Goal: Information Seeking & Learning: Get advice/opinions

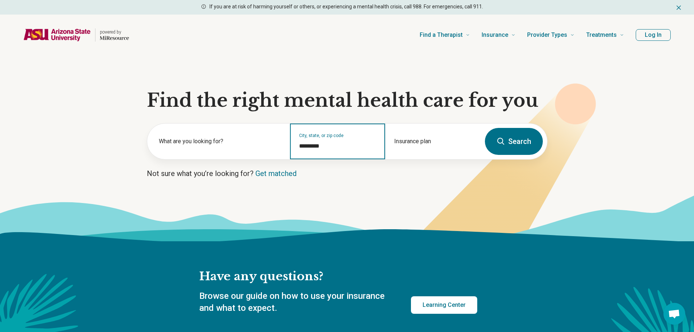
click at [323, 146] on input "*********" at bounding box center [337, 146] width 77 height 9
click at [320, 145] on input "*********" at bounding box center [337, 146] width 77 height 9
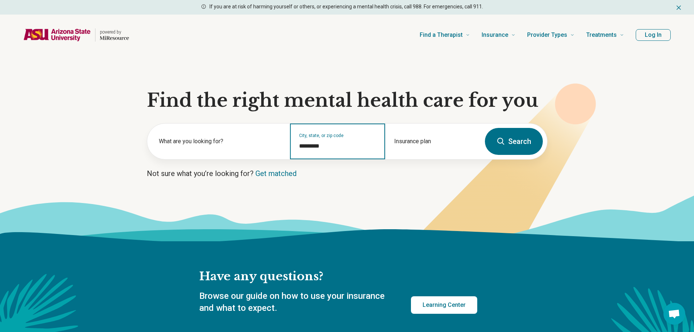
click at [320, 145] on input "*********" at bounding box center [337, 146] width 77 height 9
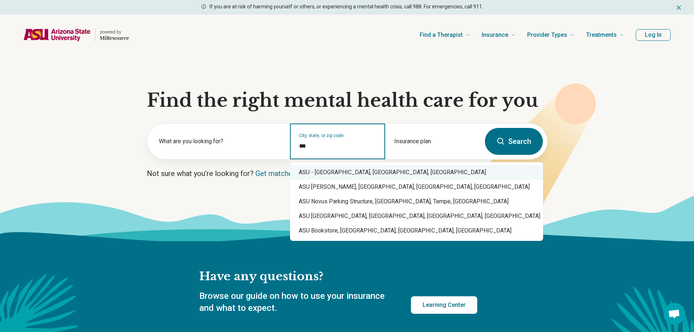
click at [341, 177] on div "ASU - Tempe Campus, Tempe, AZ" at bounding box center [416, 172] width 253 height 15
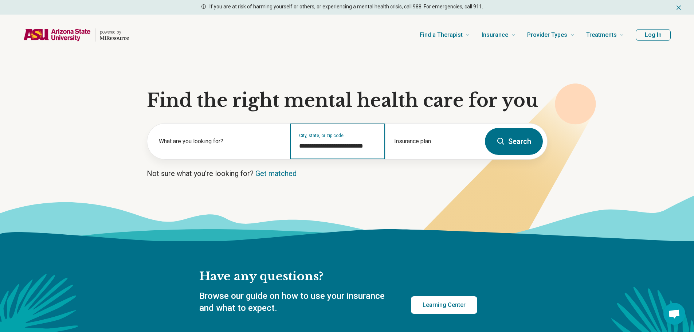
type input "**********"
click at [509, 149] on button "Search" at bounding box center [514, 141] width 58 height 27
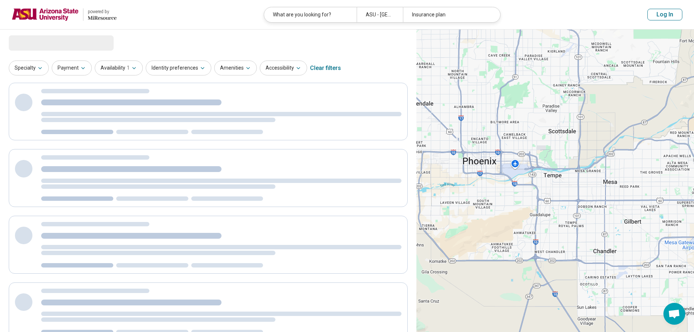
select select "***"
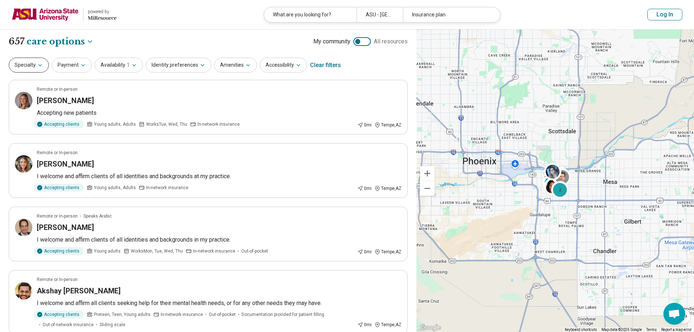
click at [31, 62] on button "Specialty" at bounding box center [29, 65] width 40 height 15
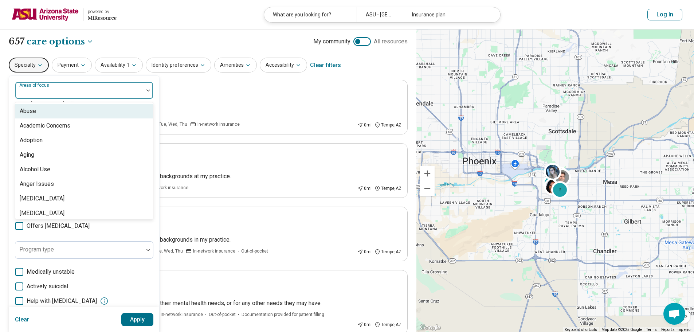
click at [45, 96] on div at bounding box center [79, 93] width 122 height 10
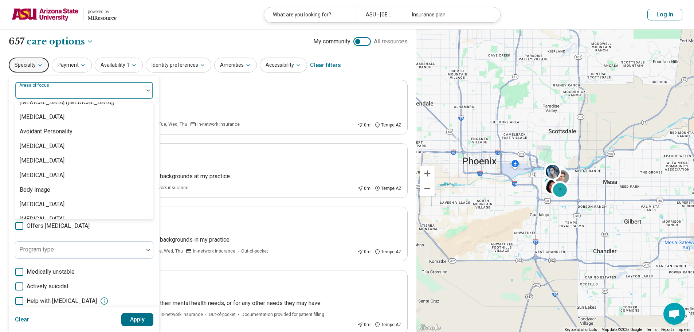
scroll to position [182, 0]
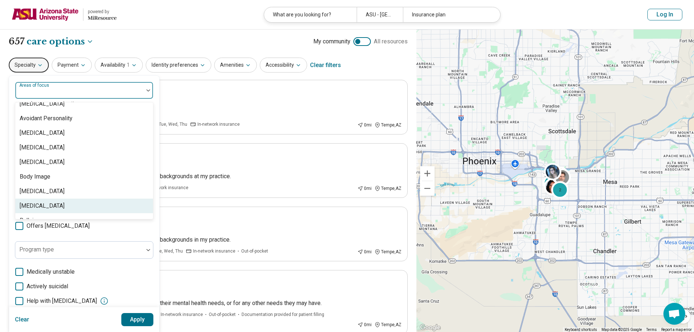
click at [78, 201] on div "Bulimia Nervosa" at bounding box center [84, 205] width 138 height 15
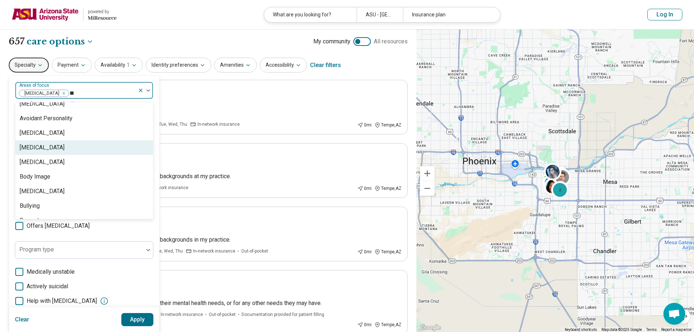
scroll to position [7, 0]
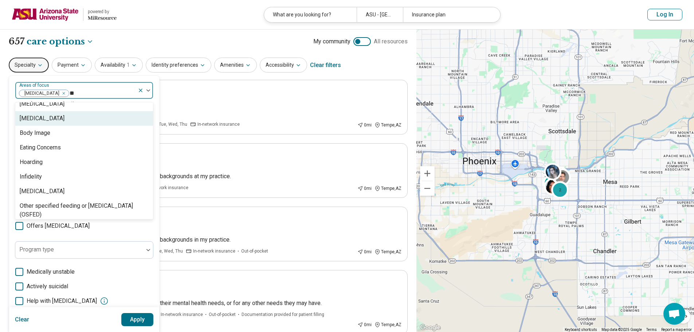
type input "***"
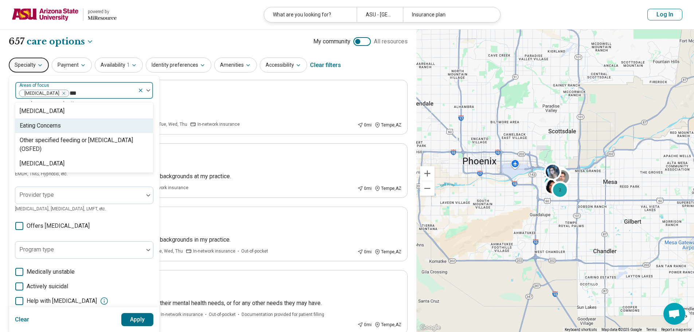
click at [50, 123] on div "Eating Concerns" at bounding box center [40, 125] width 41 height 9
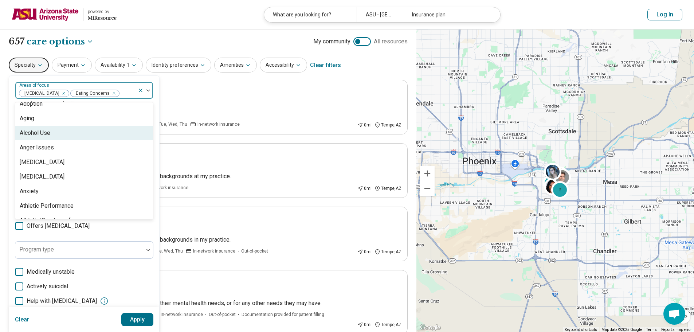
scroll to position [73, 0]
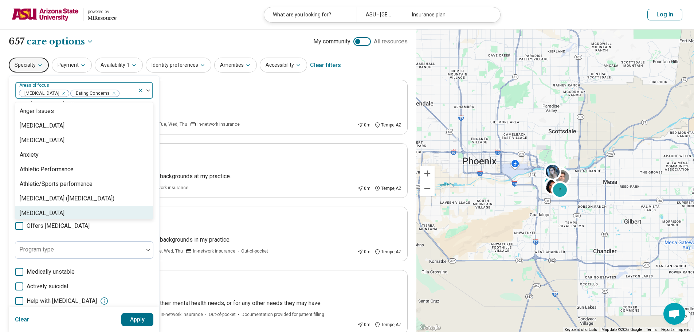
click at [147, 319] on button "Apply" at bounding box center [137, 319] width 32 height 13
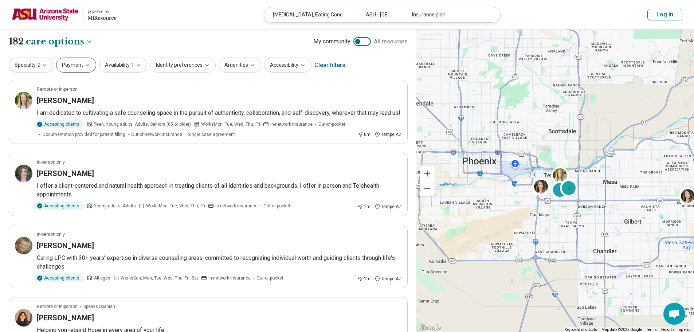
click at [81, 62] on button "Payment" at bounding box center [76, 65] width 40 height 15
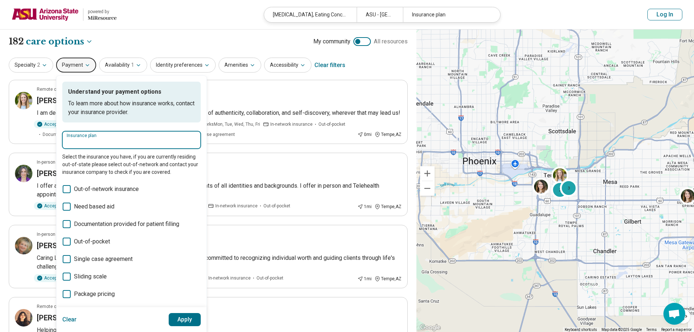
click at [108, 141] on input "Insurance plan" at bounding box center [132, 142] width 130 height 9
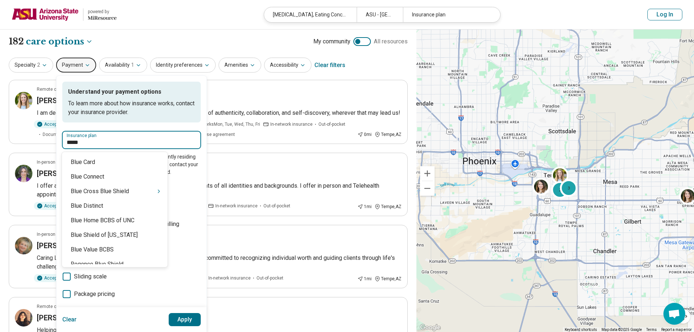
type input "******"
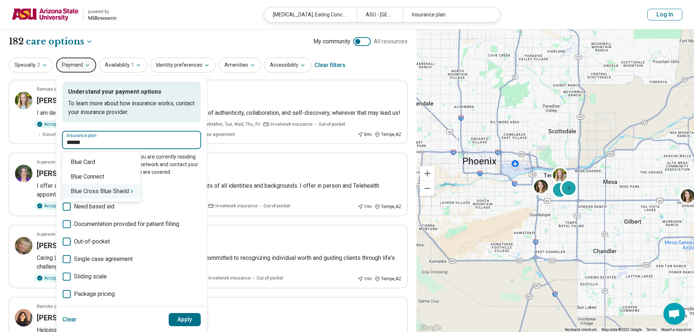
click at [133, 194] on div "Blue Cross Blue Shield" at bounding box center [101, 191] width 79 height 15
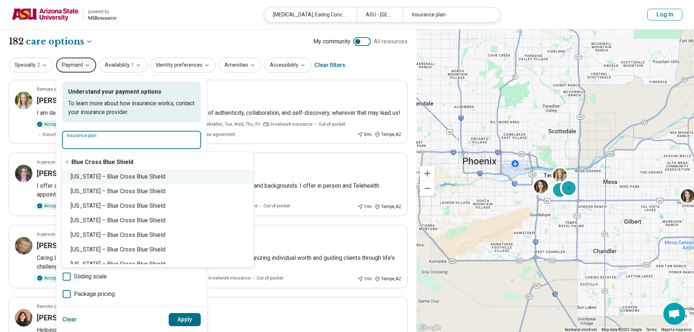
click at [134, 181] on div "Arizona – Blue Cross Blue Shield" at bounding box center [158, 176] width 192 height 15
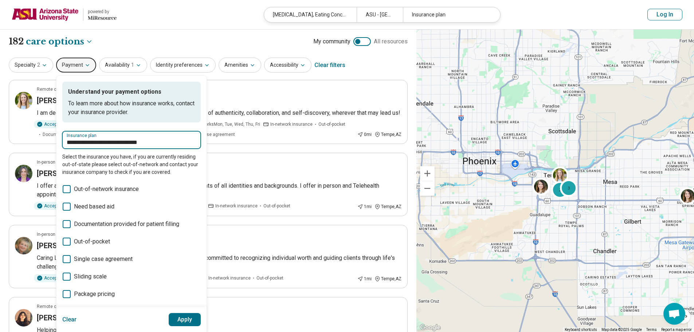
type input "**********"
click at [186, 321] on button "Apply" at bounding box center [185, 319] width 32 height 13
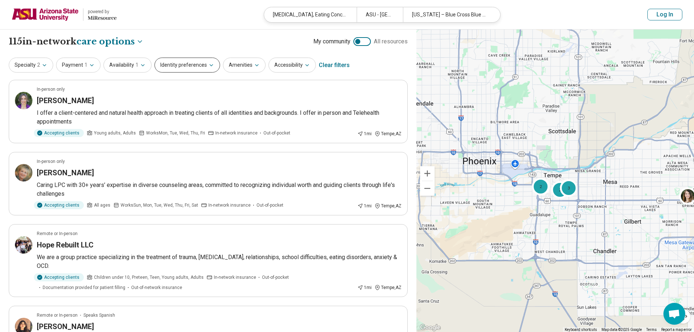
click at [197, 70] on button "Identity preferences" at bounding box center [187, 65] width 66 height 15
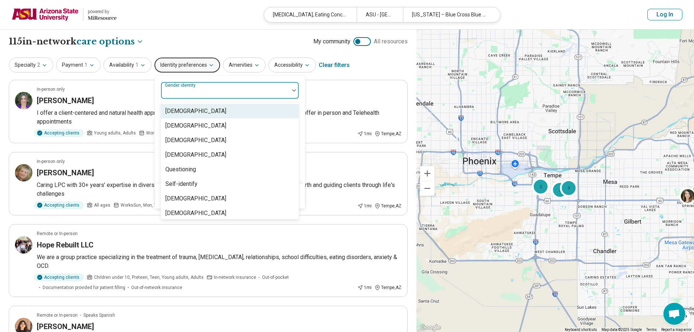
click at [212, 89] on div at bounding box center [225, 93] width 122 height 10
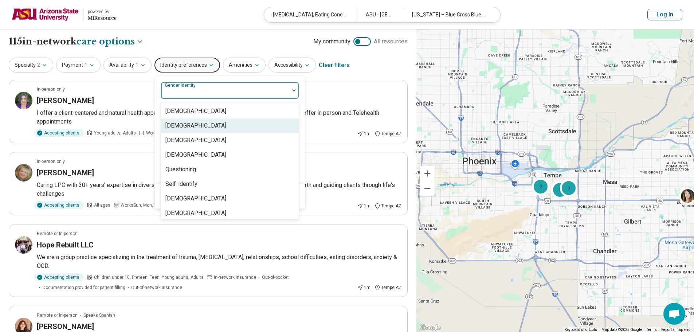
click at [210, 123] on div "Cisgender Woman" at bounding box center [195, 125] width 61 height 9
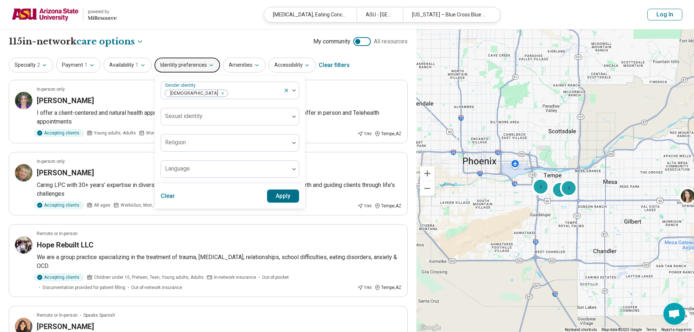
click at [301, 149] on div "Gender identity Cisgender Woman Sexual identity Religion Language" at bounding box center [230, 130] width 150 height 108
click at [280, 197] on button "Apply" at bounding box center [283, 195] width 32 height 13
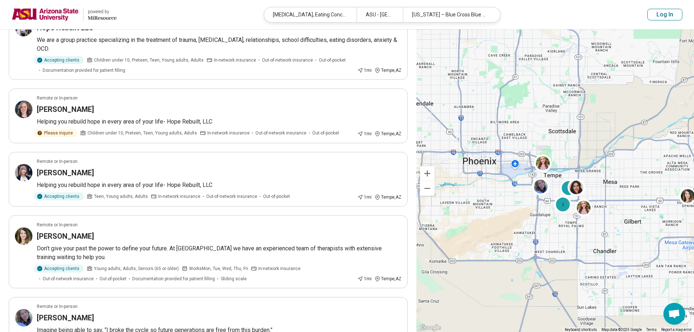
scroll to position [182, 0]
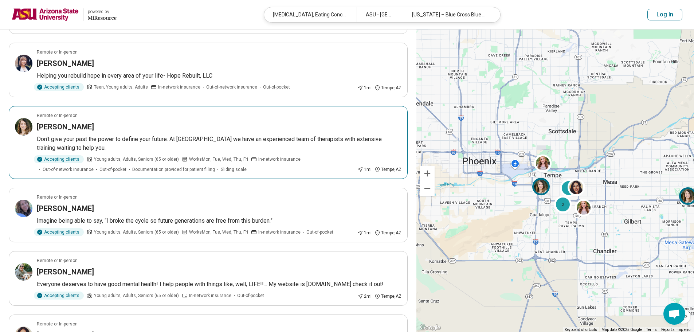
click at [21, 118] on img at bounding box center [23, 126] width 17 height 17
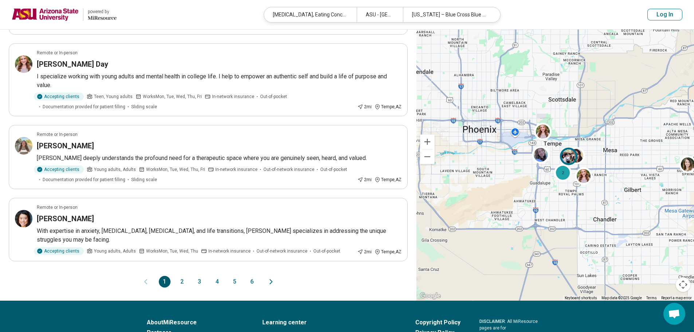
scroll to position [583, 0]
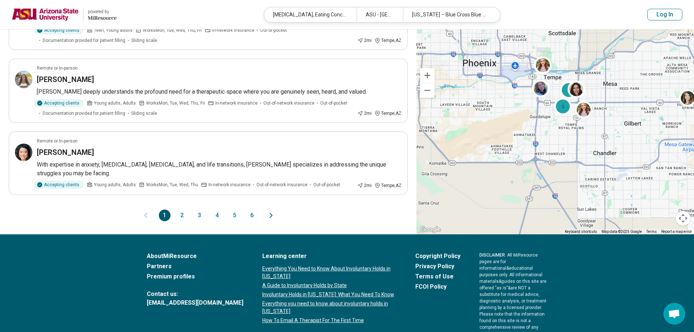
click at [181, 209] on button "2" at bounding box center [182, 215] width 12 height 12
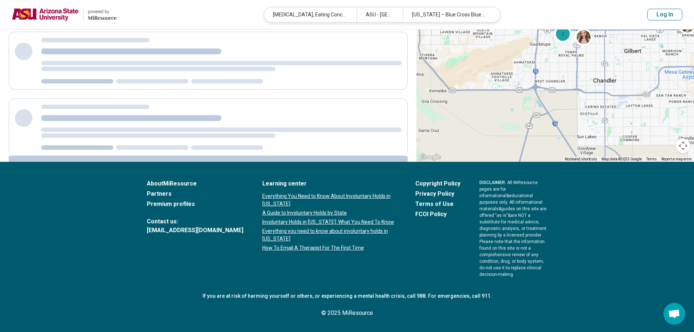
scroll to position [0, 0]
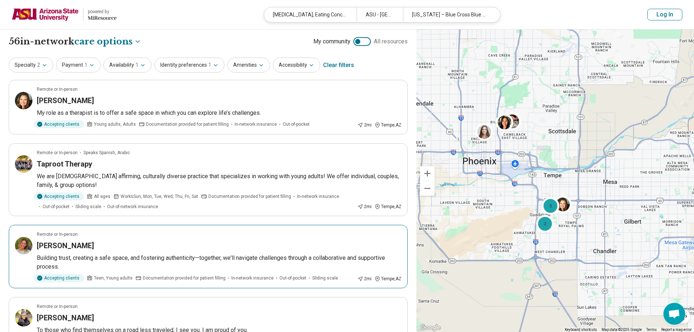
click at [25, 243] on img at bounding box center [23, 245] width 17 height 17
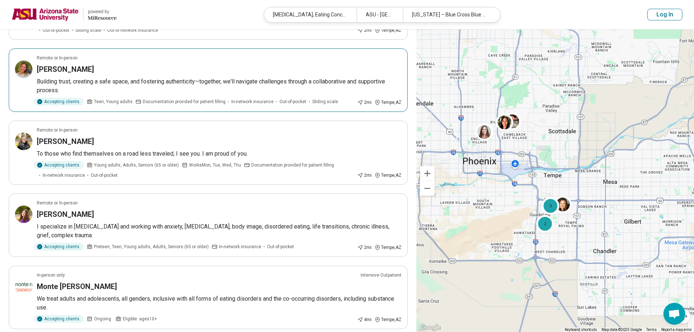
scroll to position [36, 0]
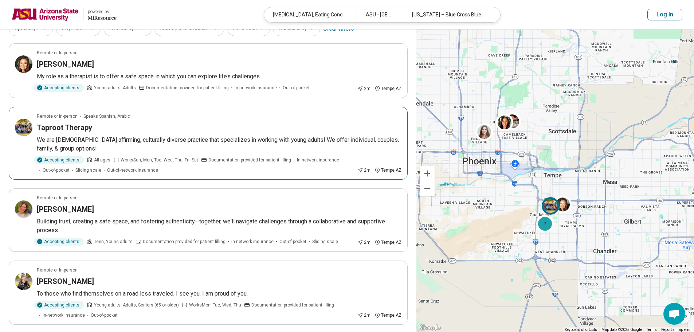
click at [27, 128] on img at bounding box center [23, 127] width 17 height 17
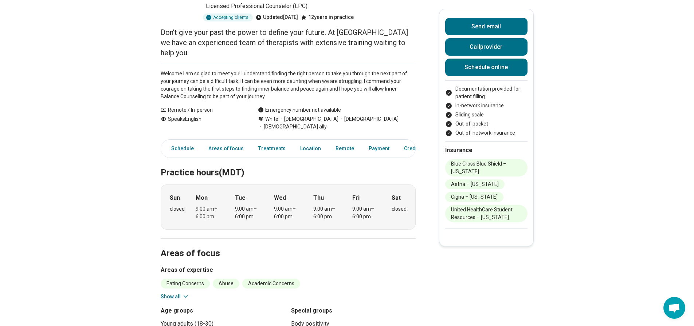
scroll to position [109, 0]
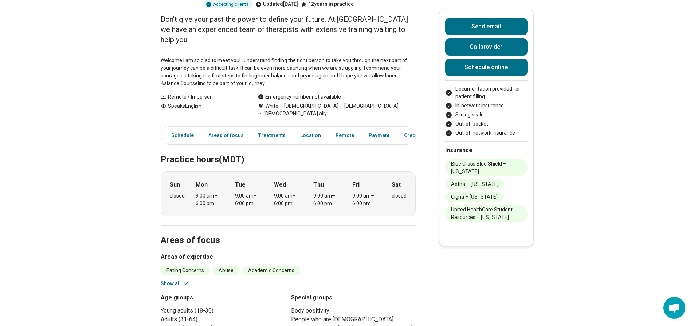
click at [187, 280] on icon at bounding box center [185, 283] width 7 height 7
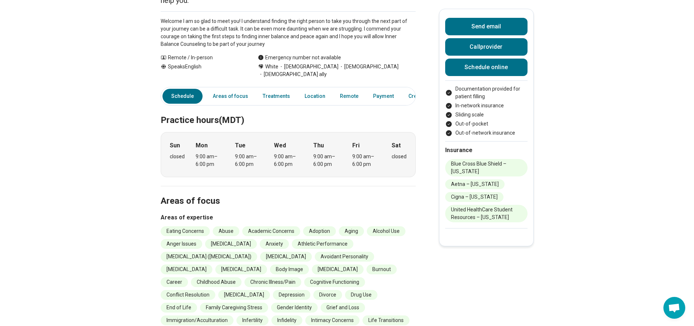
scroll to position [146, 0]
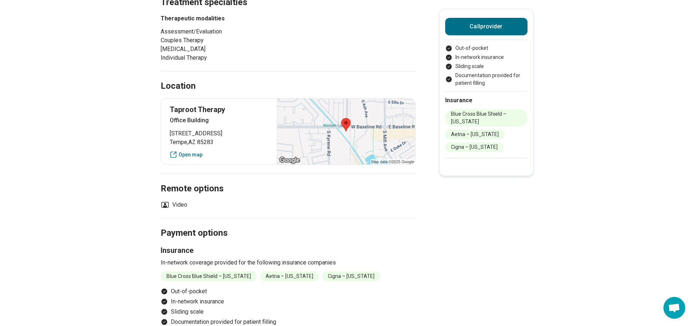
scroll to position [400, 0]
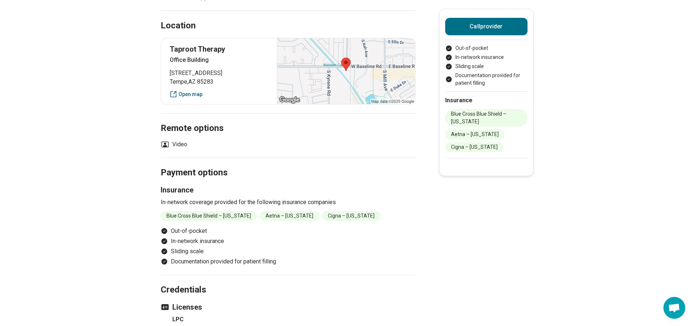
click at [187, 94] on link "Open map" at bounding box center [219, 95] width 99 height 8
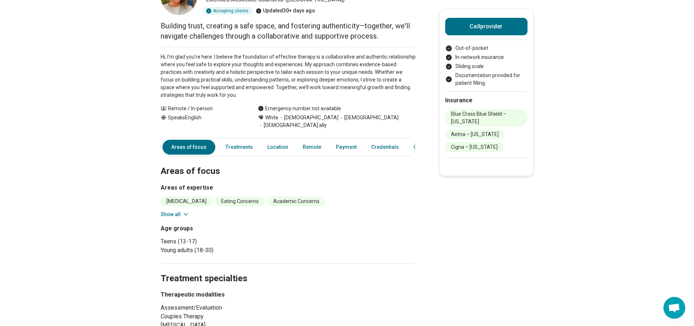
scroll to position [0, 0]
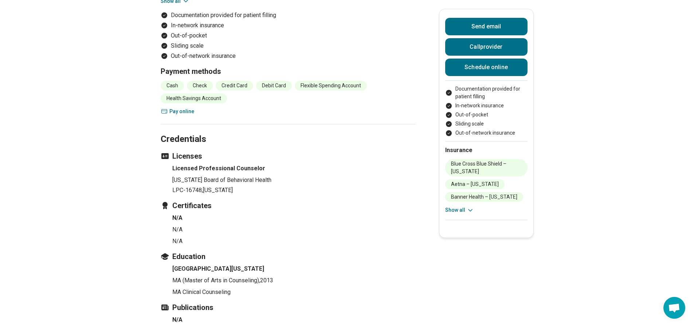
scroll to position [1238, 0]
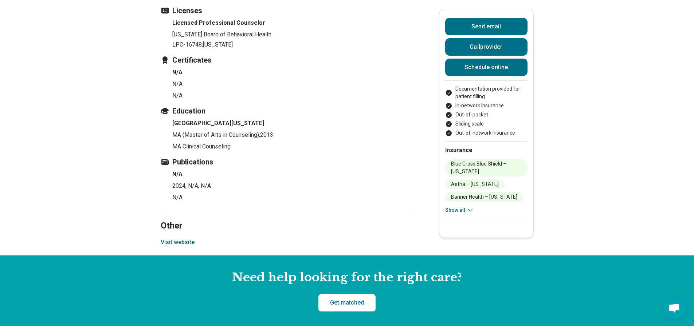
drag, startPoint x: 186, startPoint y: 192, endPoint x: 180, endPoint y: 191, distance: 5.8
click at [180, 238] on button "Visit website" at bounding box center [178, 242] width 34 height 9
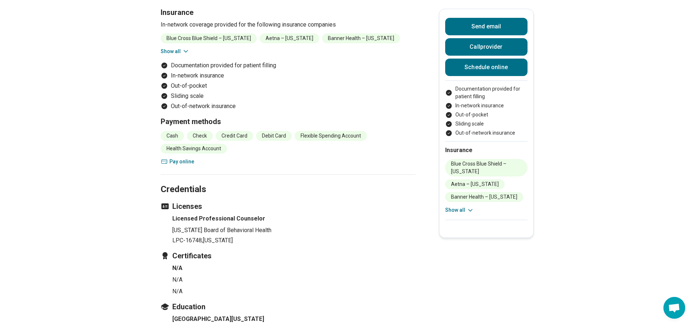
scroll to position [983, 0]
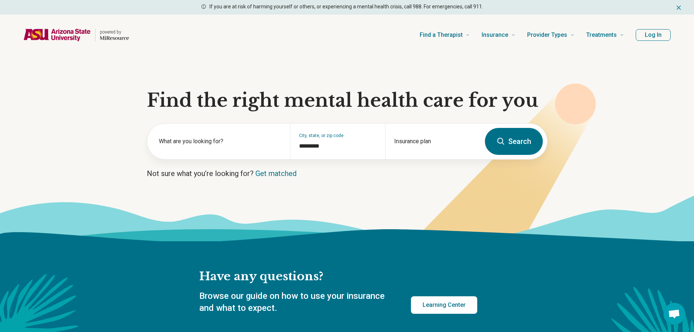
click at [647, 35] on button "Log In" at bounding box center [652, 35] width 35 height 12
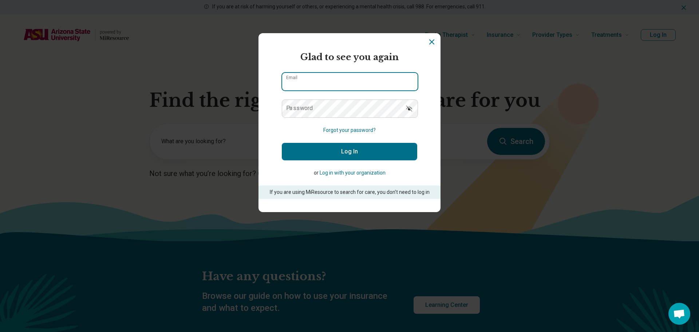
click at [330, 81] on input "Email" at bounding box center [349, 81] width 135 height 17
type input "**********"
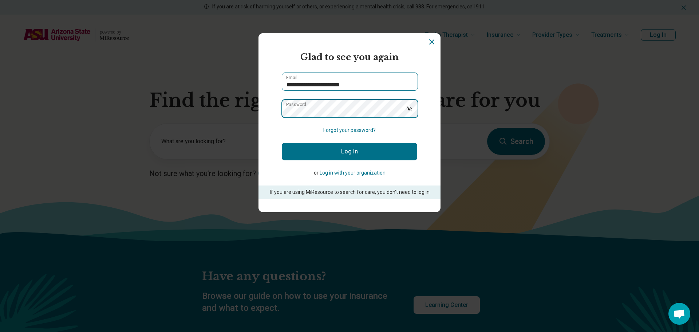
click at [282, 143] on button "Log In" at bounding box center [349, 151] width 135 height 17
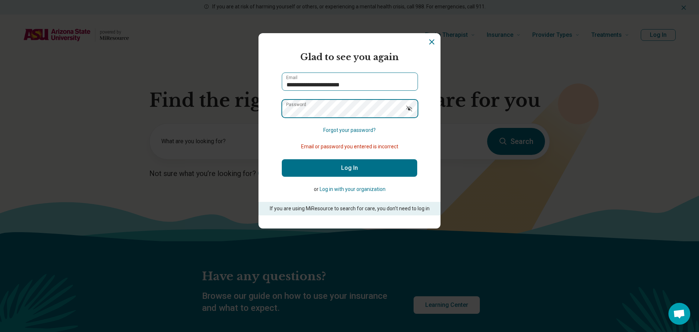
click at [282, 159] on button "Log In" at bounding box center [349, 167] width 135 height 17
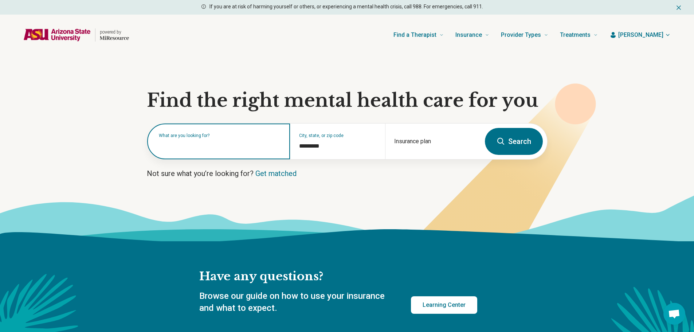
click at [186, 149] on div "What are you looking for?" at bounding box center [218, 141] width 143 height 36
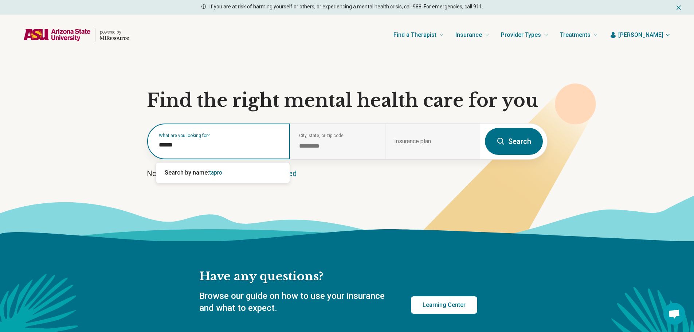
type input "*******"
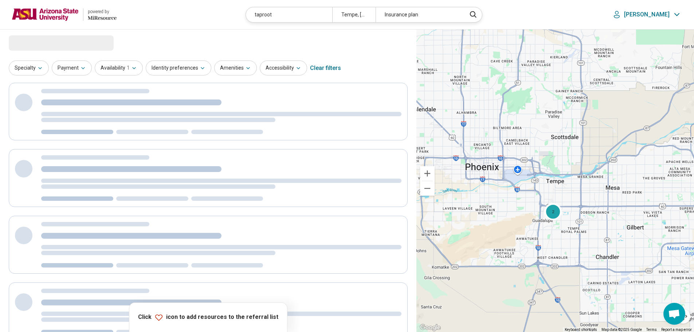
select select "***"
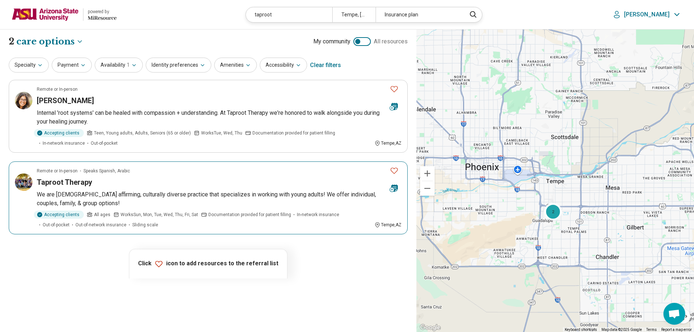
click at [396, 171] on icon "Favorite" at bounding box center [394, 170] width 9 height 9
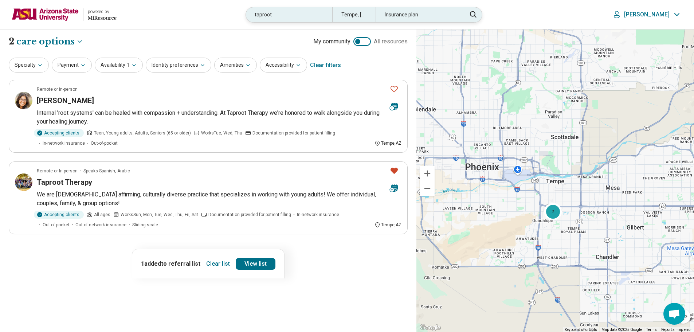
click at [300, 15] on div "taproot" at bounding box center [289, 14] width 86 height 15
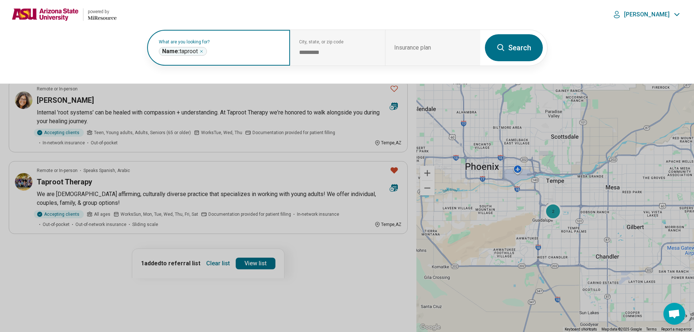
click at [205, 47] on div "Name: taproot *******" at bounding box center [183, 51] width 48 height 9
click at [204, 49] on icon "Remove" at bounding box center [201, 51] width 4 height 4
click at [238, 53] on input "text" at bounding box center [220, 51] width 122 height 9
type input "********"
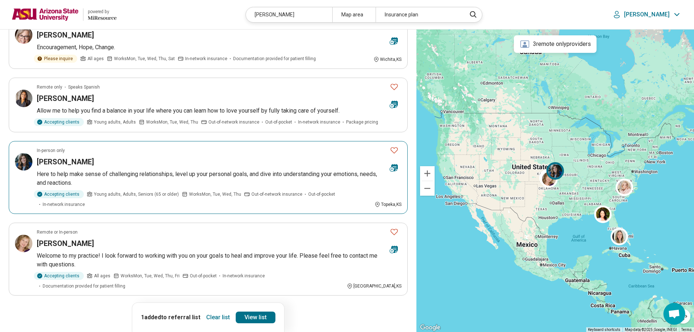
scroll to position [655, 0]
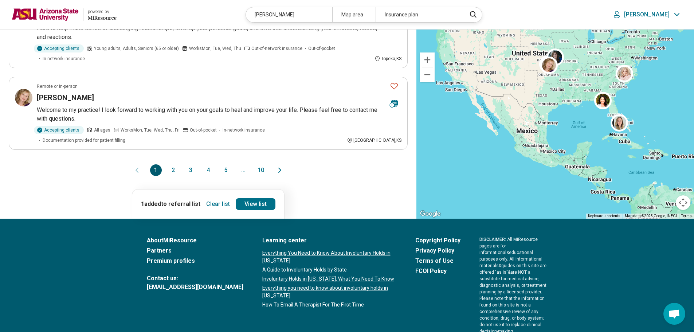
click at [173, 164] on button "2" at bounding box center [173, 170] width 12 height 12
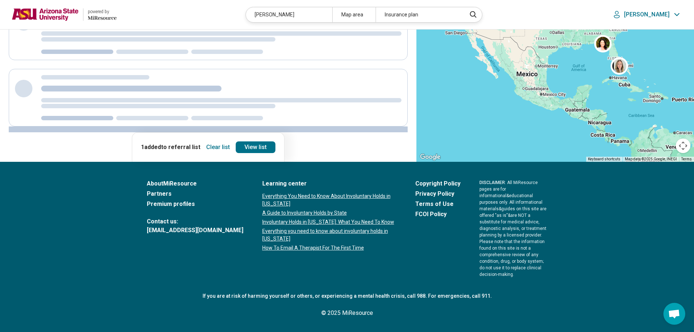
scroll to position [0, 0]
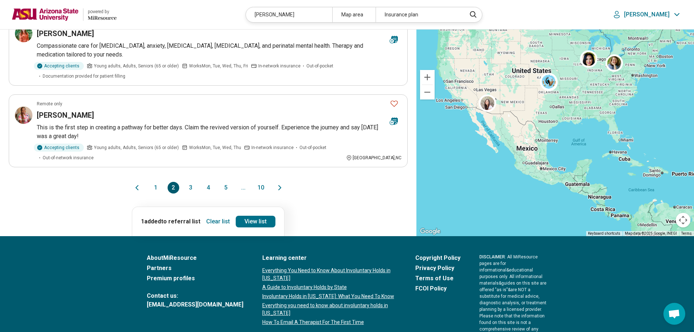
click at [190, 182] on button "3" at bounding box center [191, 188] width 12 height 12
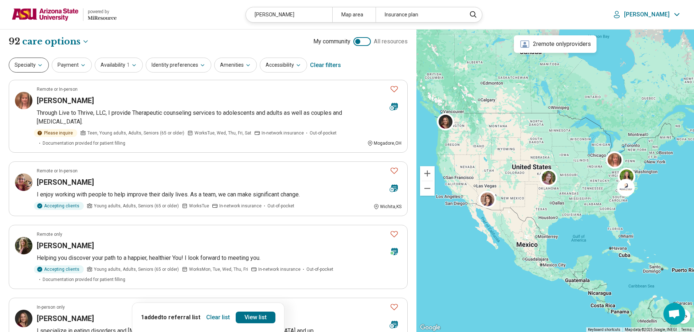
click at [40, 68] on button "Specialty" at bounding box center [29, 65] width 40 height 15
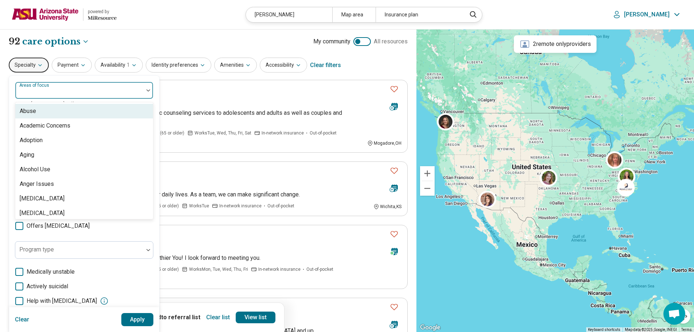
click at [52, 89] on div "Areas of focus" at bounding box center [84, 90] width 138 height 17
type input "***"
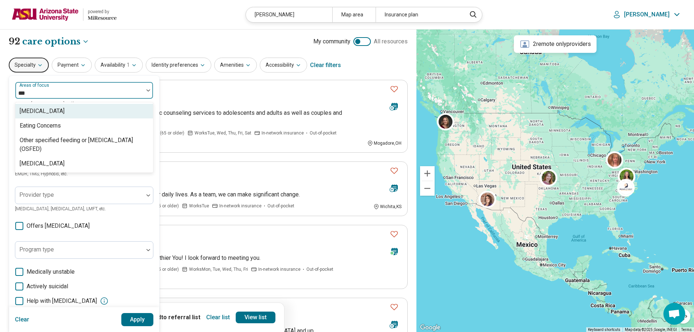
click at [60, 111] on div "Binge-Eating Disorder" at bounding box center [42, 111] width 45 height 9
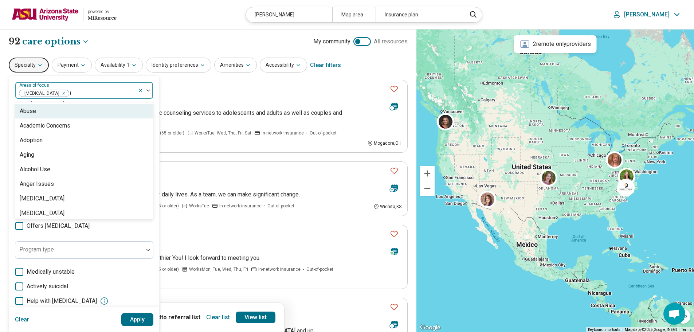
type input "***"
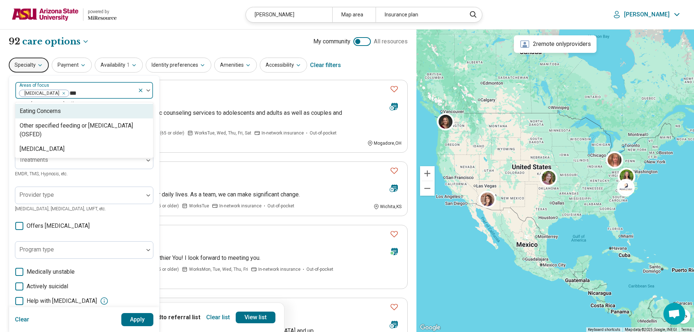
click at [67, 112] on div "Eating Concerns" at bounding box center [84, 111] width 138 height 15
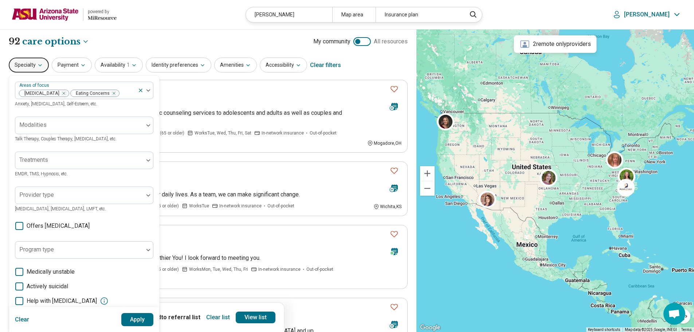
click at [135, 315] on button "Apply" at bounding box center [137, 319] width 32 height 13
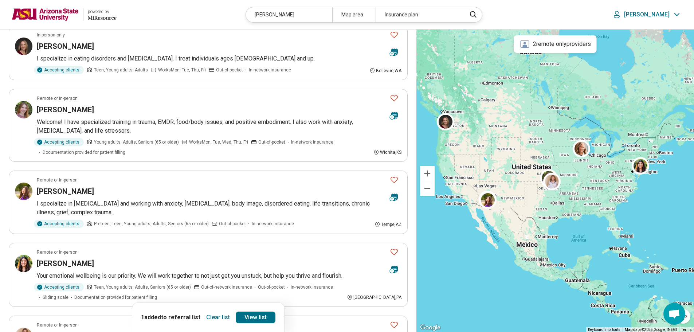
scroll to position [364, 0]
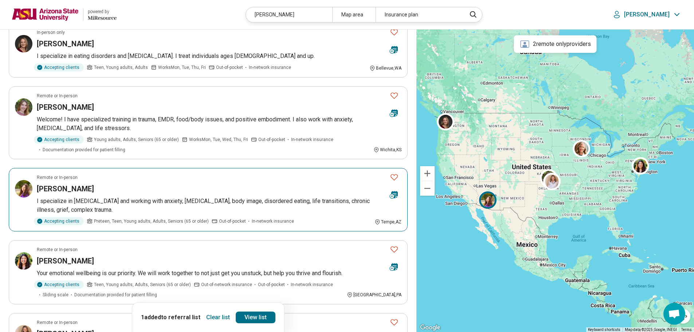
click at [183, 183] on div "[PERSON_NAME]" at bounding box center [210, 188] width 347 height 10
click at [397, 174] on icon "Favorite" at bounding box center [393, 177] width 7 height 6
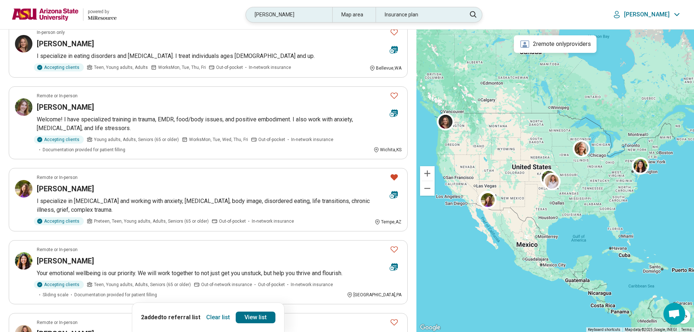
click at [304, 13] on div "michelle" at bounding box center [289, 14] width 86 height 15
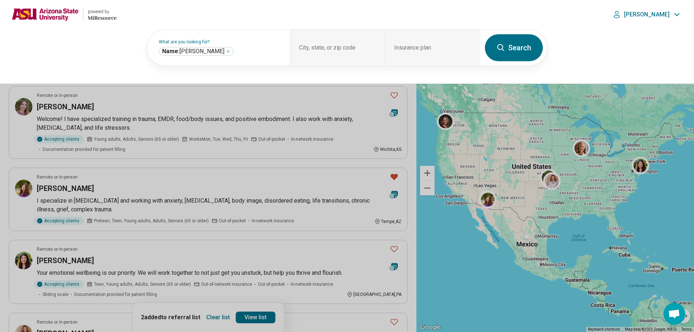
scroll to position [364, 0]
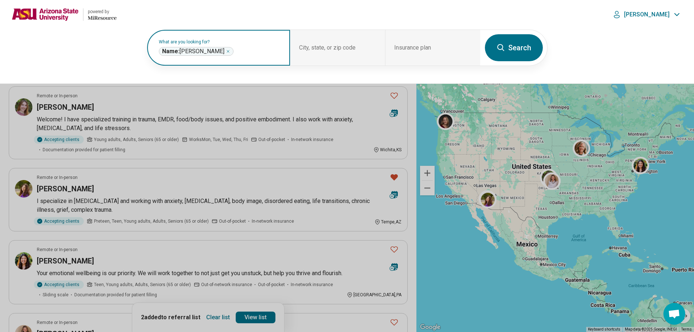
click at [226, 50] on icon "Remove" at bounding box center [228, 51] width 4 height 4
click at [206, 44] on label "What are you looking for?" at bounding box center [220, 42] width 122 height 4
type input "*******"
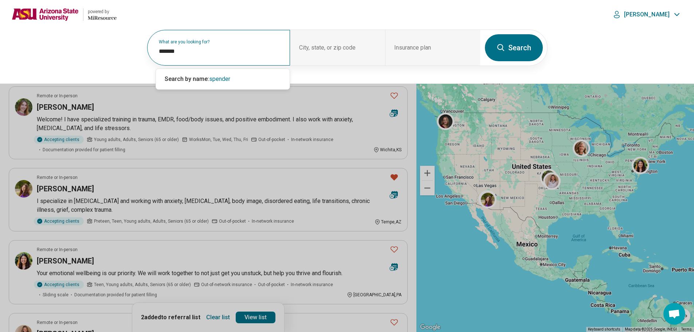
scroll to position [253, 0]
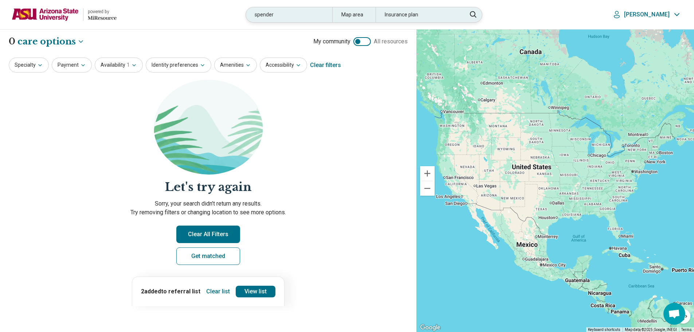
click at [284, 22] on div "spender" at bounding box center [289, 14] width 86 height 15
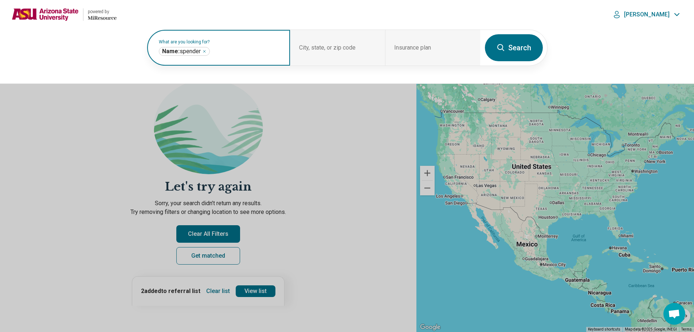
click at [228, 49] on input "text" at bounding box center [246, 51] width 70 height 9
click at [204, 51] on icon "Remove" at bounding box center [204, 51] width 4 height 4
click at [204, 44] on label "What are you looking for?" at bounding box center [220, 42] width 122 height 4
type input "*******"
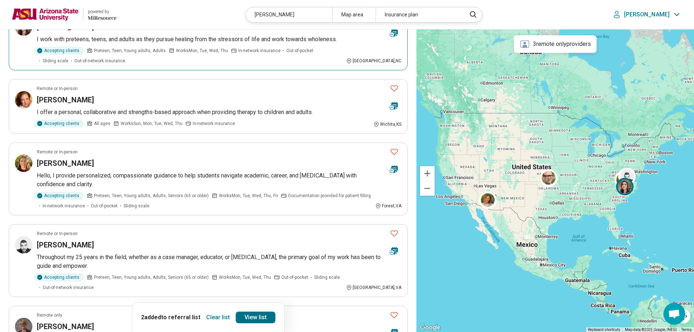
scroll to position [328, 0]
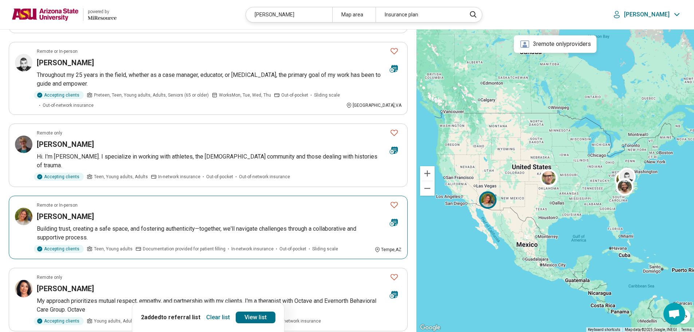
click at [221, 202] on article "Remote or In-person Spencer Mahaffey Lightfoot Building trust, creating a safe …" at bounding box center [208, 227] width 399 height 63
click at [395, 200] on icon "Favorite" at bounding box center [394, 204] width 9 height 9
click at [259, 315] on link "View list" at bounding box center [256, 317] width 40 height 12
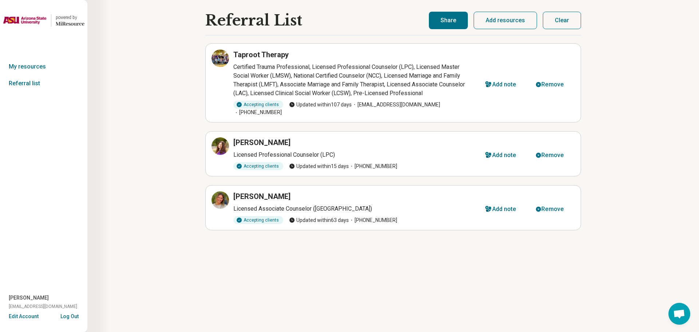
click at [450, 20] on button "Share" at bounding box center [448, 20] width 39 height 17
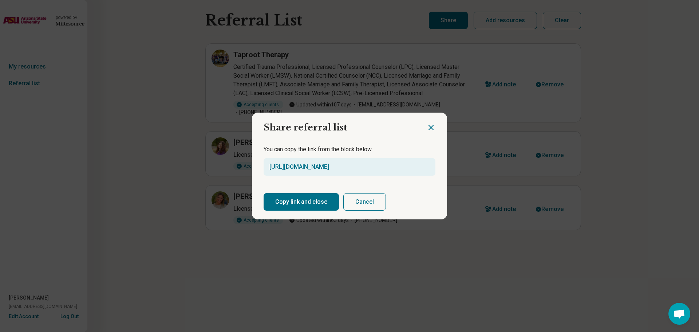
click at [330, 199] on button "Copy link and close" at bounding box center [301, 201] width 75 height 17
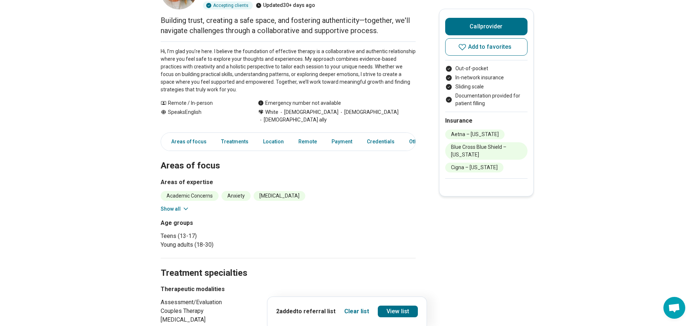
scroll to position [218, 0]
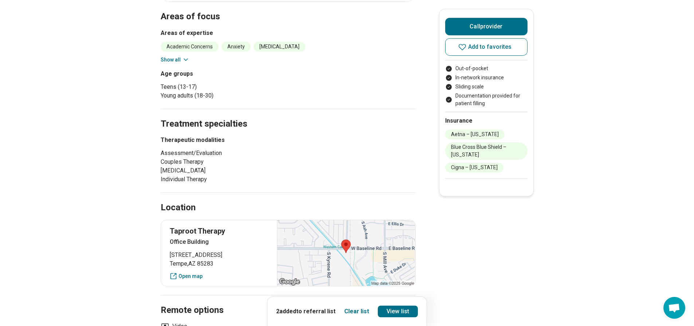
click at [175, 54] on div "Academic Concerns Anxiety Binge-Eating Disorder Bulimia Nervosa Burnout Career …" at bounding box center [288, 53] width 255 height 22
click at [175, 61] on button "Show all" at bounding box center [175, 60] width 29 height 8
